Goal: Task Accomplishment & Management: Use online tool/utility

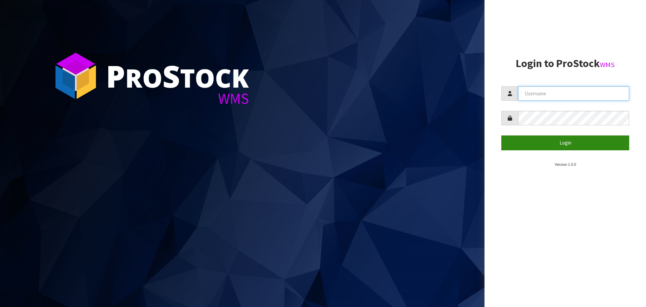
type input "Tuff TURF"
click at [577, 142] on button "Login" at bounding box center [565, 142] width 128 height 14
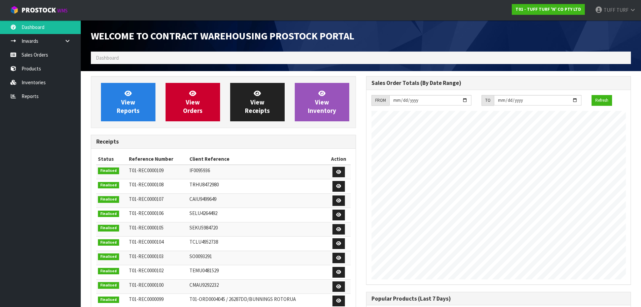
scroll to position [373, 275]
click at [30, 94] on link "Reports" at bounding box center [40, 96] width 81 height 14
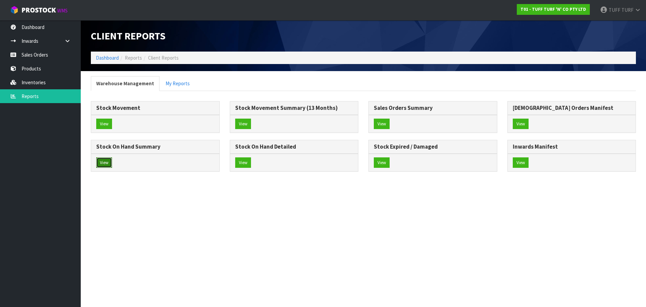
click at [108, 161] on button "View" at bounding box center [104, 162] width 16 height 11
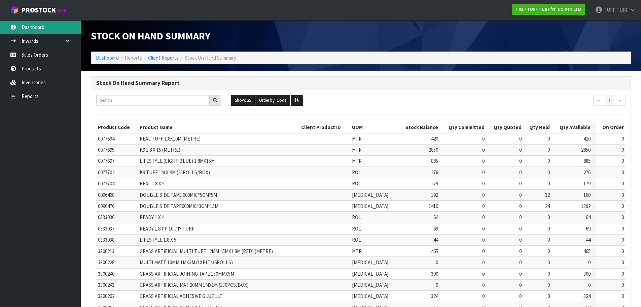
click at [41, 30] on link "Dashboard" at bounding box center [40, 27] width 81 height 14
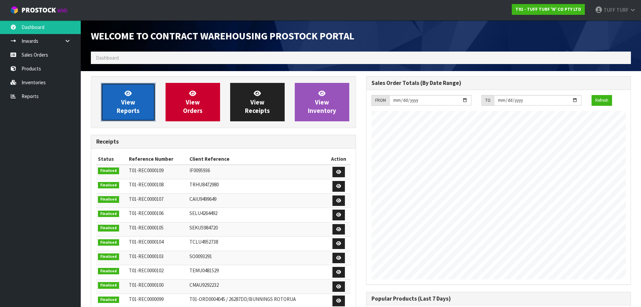
click at [126, 113] on span "View Reports" at bounding box center [128, 101] width 23 height 25
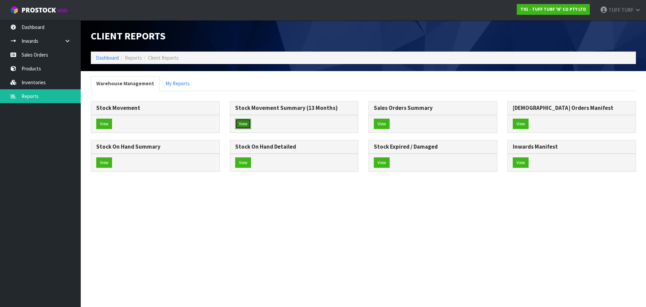
click at [241, 123] on button "View" at bounding box center [243, 123] width 16 height 11
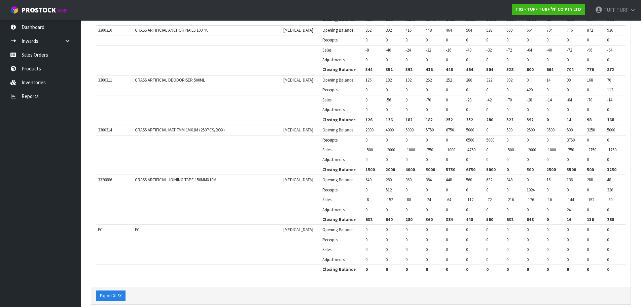
scroll to position [1124, 0]
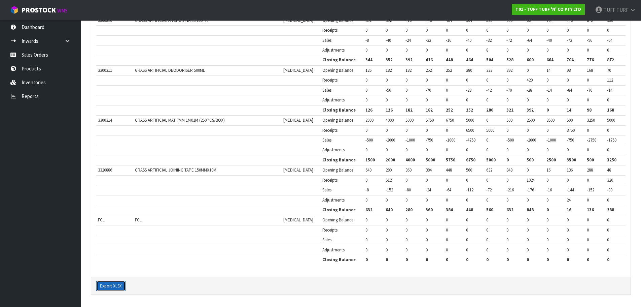
click at [116, 284] on button "Export XLSX" at bounding box center [110, 285] width 29 height 11
click at [33, 96] on link "Reports" at bounding box center [40, 96] width 81 height 14
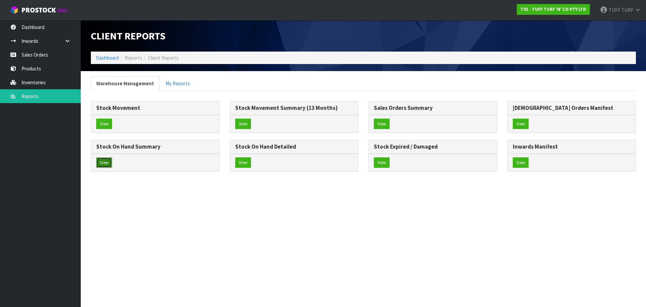
click at [103, 161] on button "View" at bounding box center [104, 162] width 16 height 11
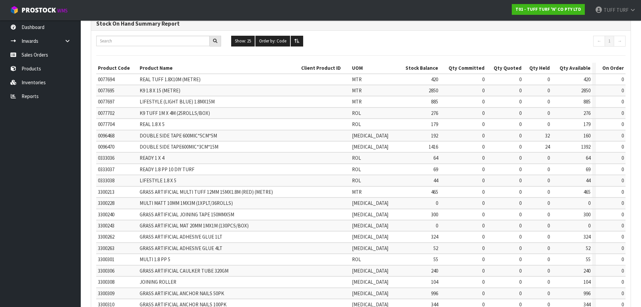
scroll to position [160, 0]
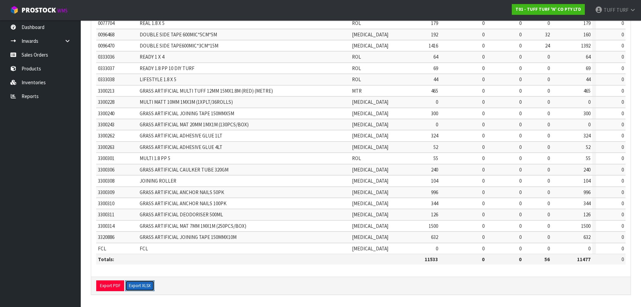
click at [146, 282] on button "Export XLSX" at bounding box center [139, 285] width 29 height 11
